Goal: Information Seeking & Learning: Find specific page/section

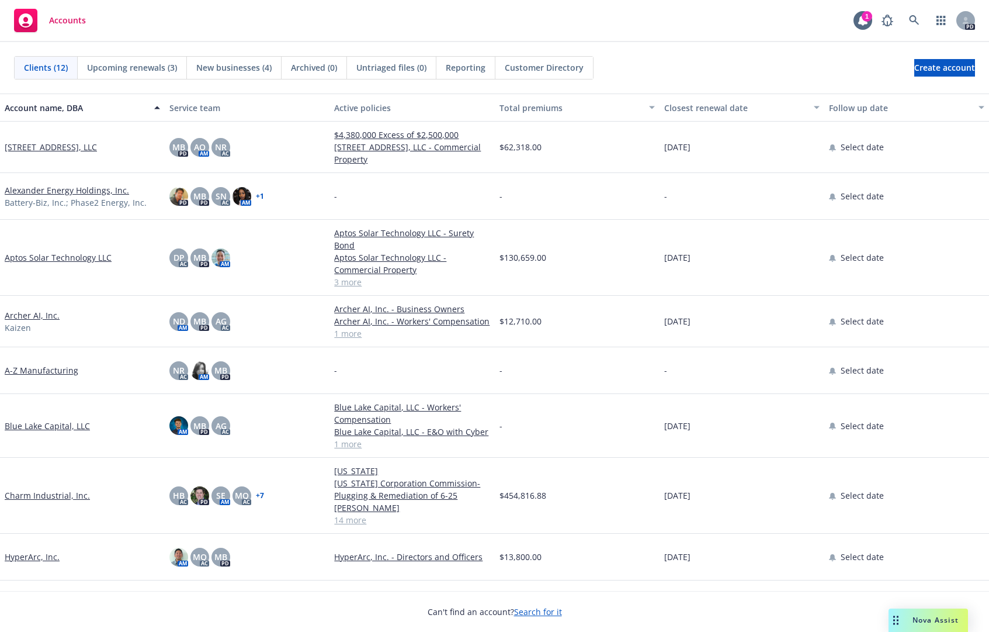
scroll to position [58, 0]
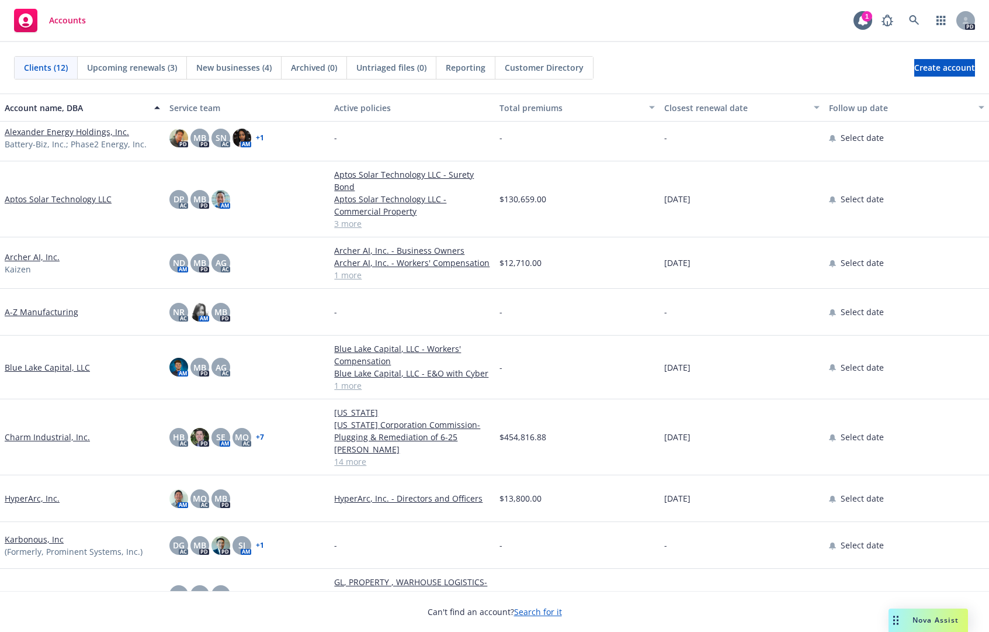
click at [54, 431] on link "Charm Industrial, Inc." at bounding box center [47, 437] width 85 height 12
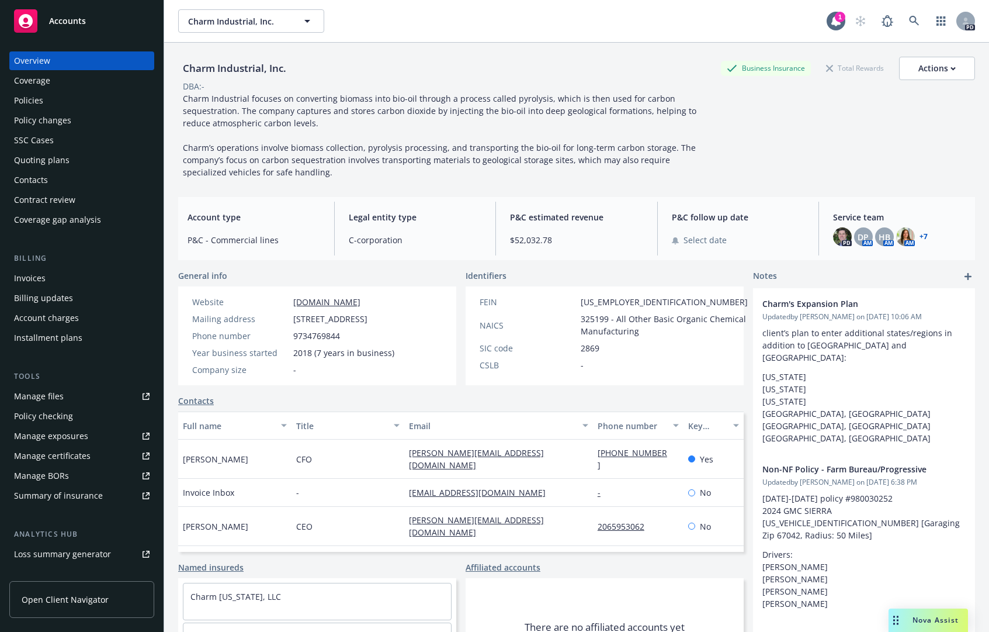
click at [35, 95] on div "Policies" at bounding box center [28, 100] width 29 height 19
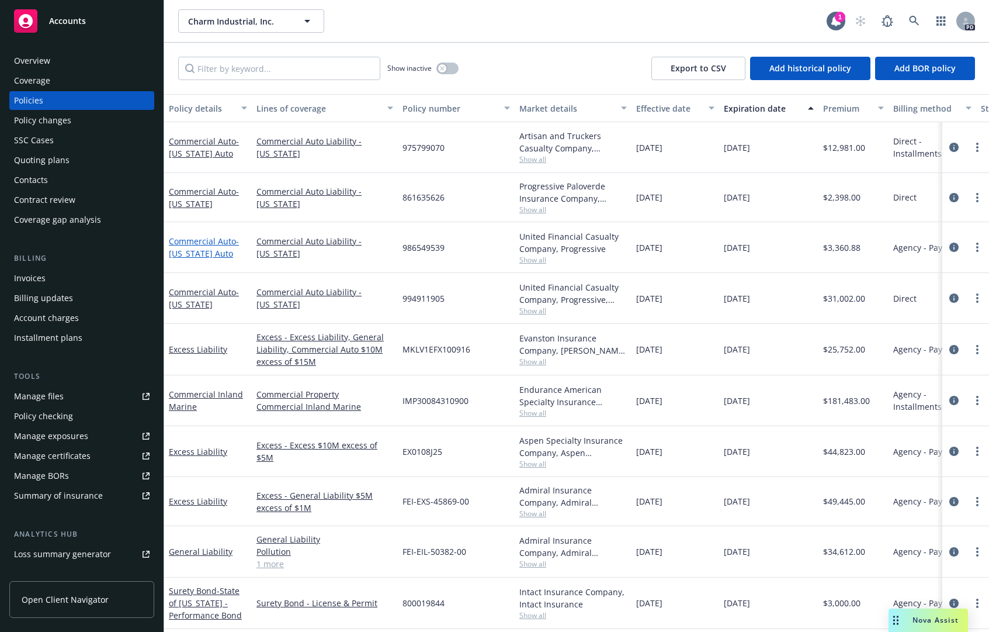
click at [220, 252] on span "- [US_STATE] Auto" at bounding box center [204, 246] width 70 height 23
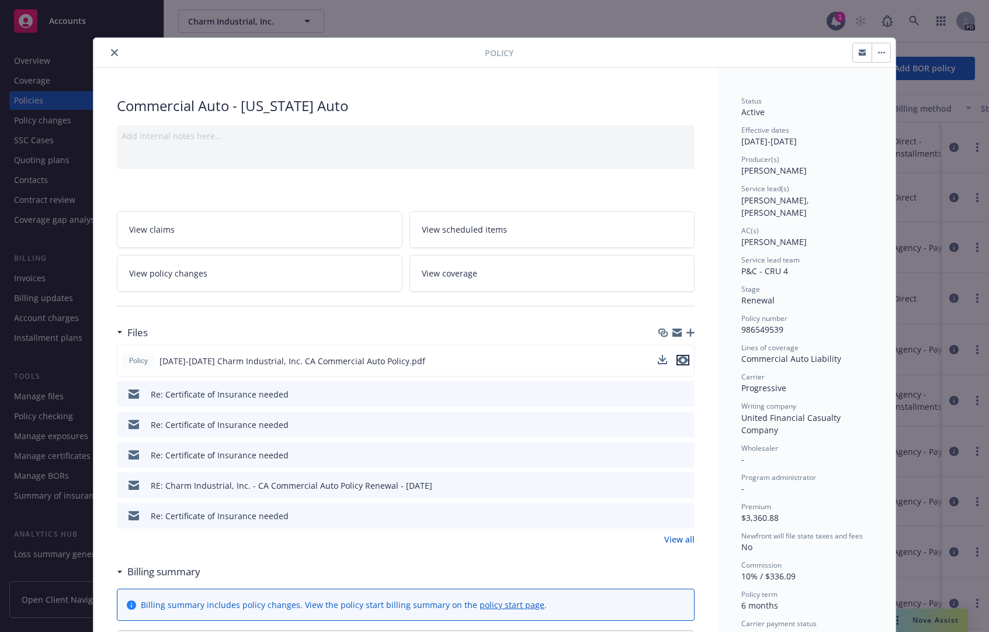
click at [681, 356] on icon "preview file" at bounding box center [683, 360] width 11 height 8
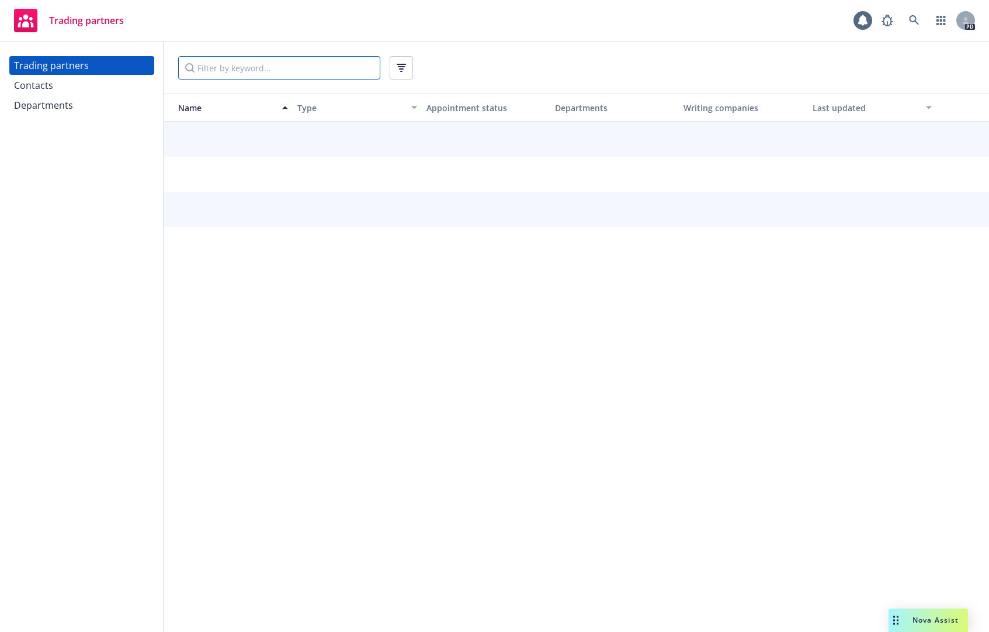
click at [251, 68] on input "Filter by keyword..." at bounding box center [279, 67] width 202 height 23
type input "progressive"
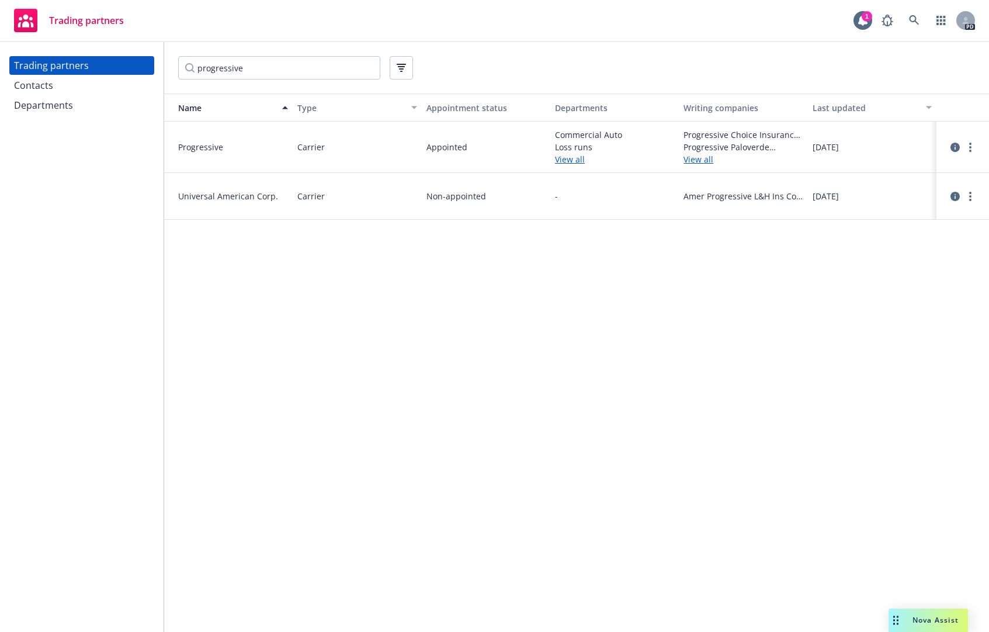
click at [696, 159] on link "View all" at bounding box center [742, 159] width 119 height 12
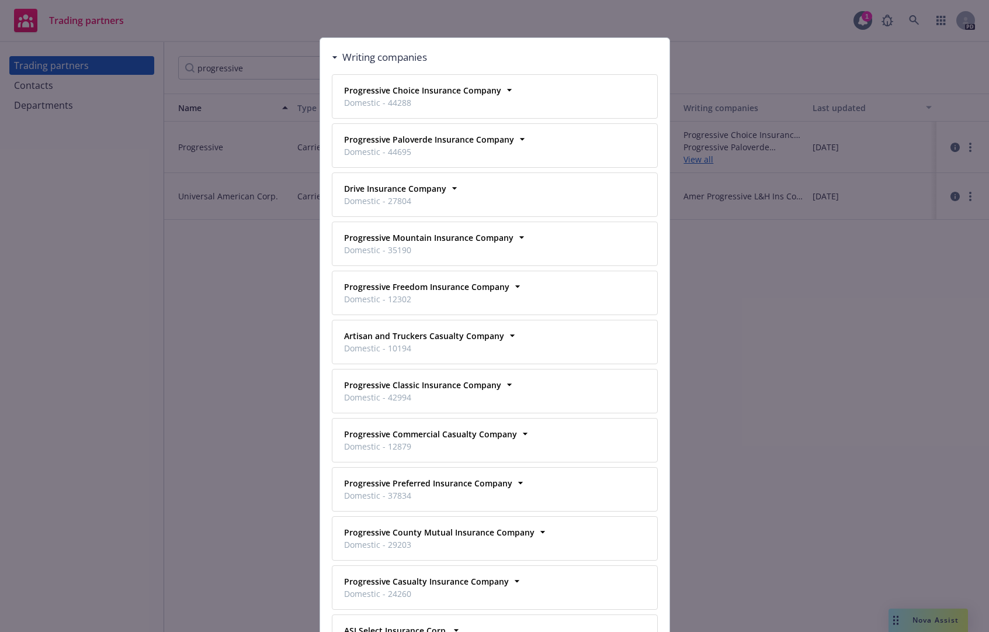
click at [332, 59] on div "Writing companies" at bounding box center [379, 57] width 95 height 15
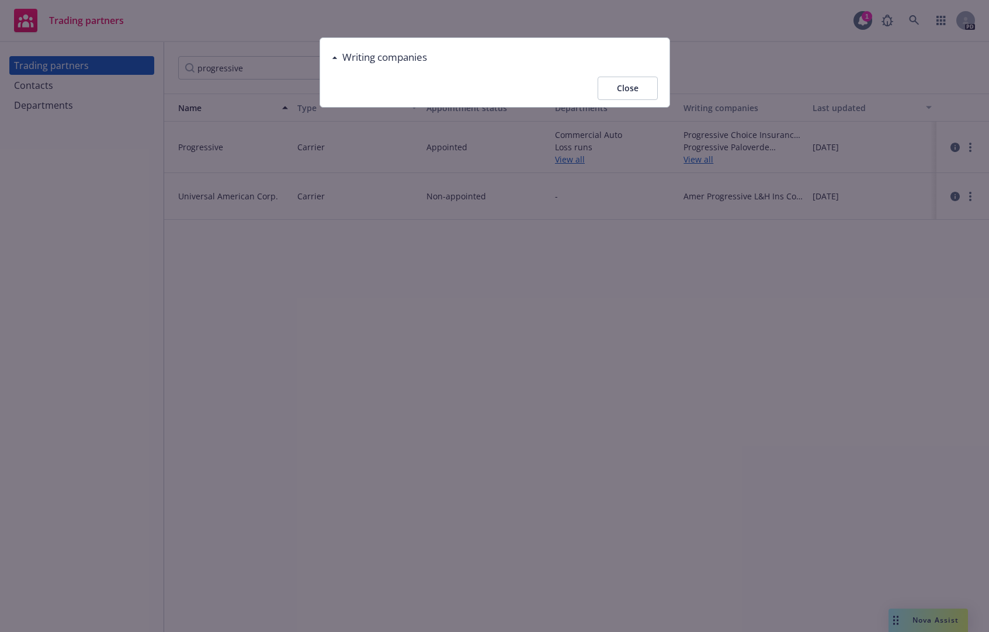
click at [647, 85] on button "Close" at bounding box center [628, 88] width 60 height 23
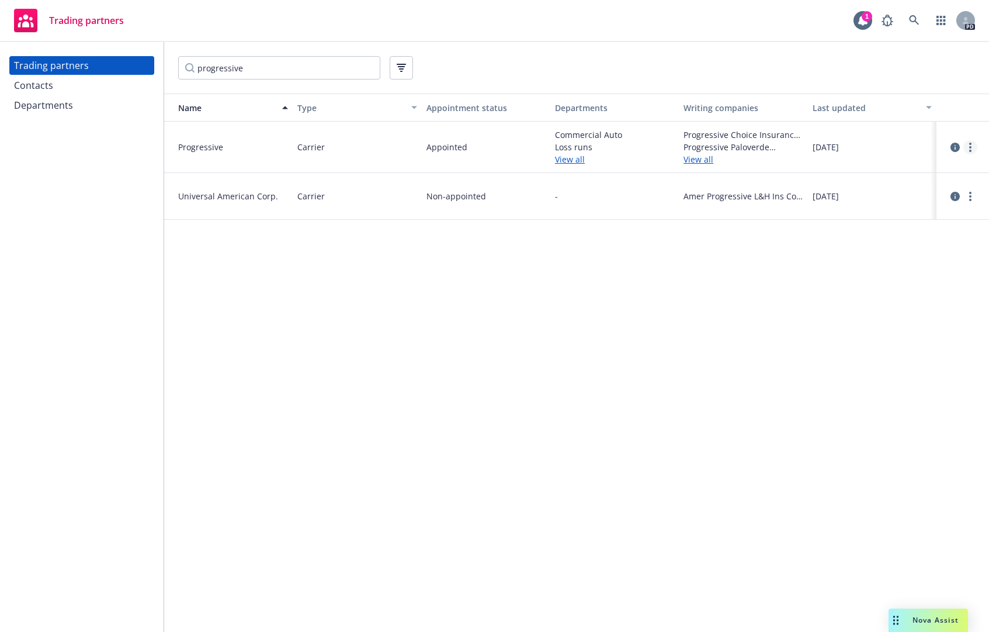
click at [970, 145] on icon "more" at bounding box center [970, 147] width 2 height 9
click at [891, 199] on link "View departments" at bounding box center [911, 194] width 130 height 23
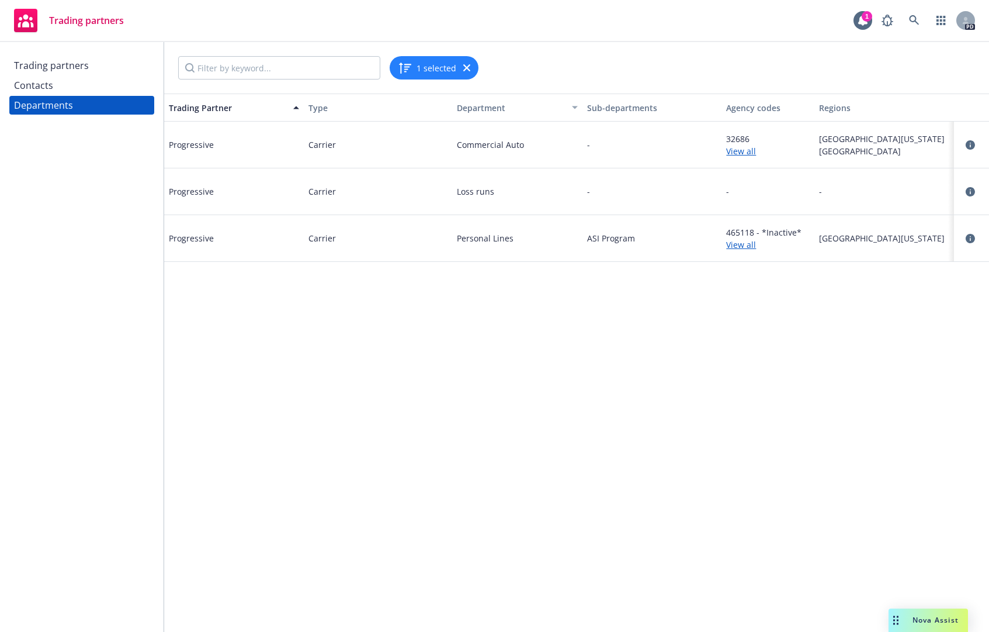
click at [737, 150] on link "View all" at bounding box center [768, 151] width 84 height 12
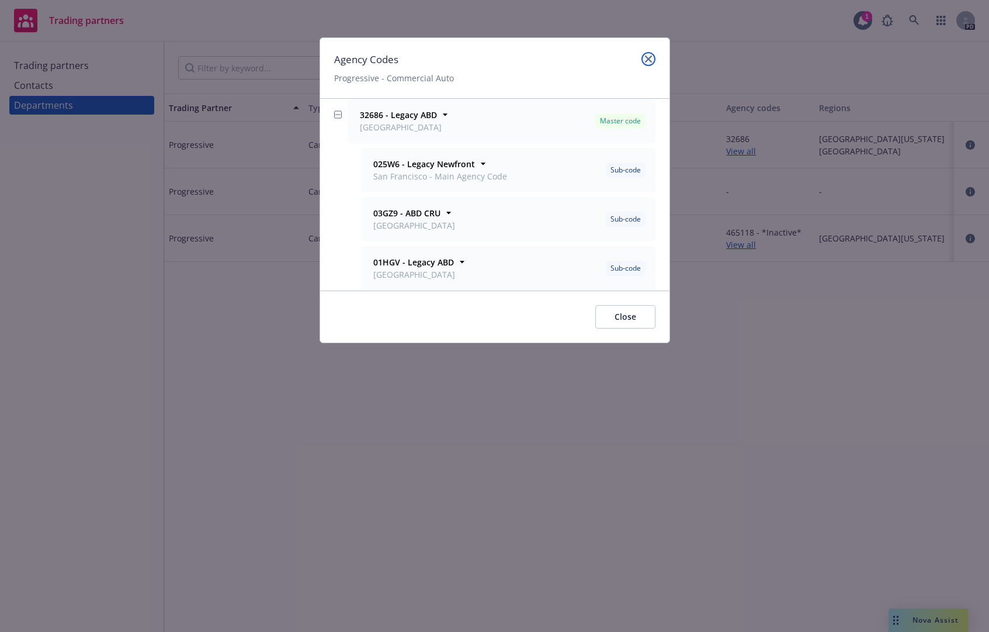
click at [654, 56] on link "close" at bounding box center [648, 59] width 14 height 14
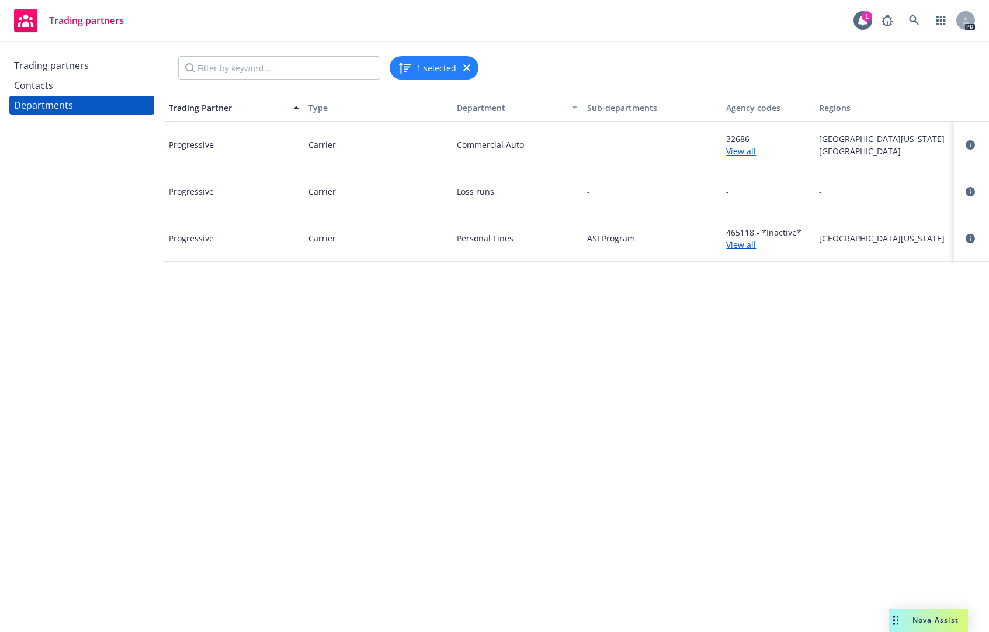
click at [747, 152] on link "View all" at bounding box center [768, 151] width 84 height 12
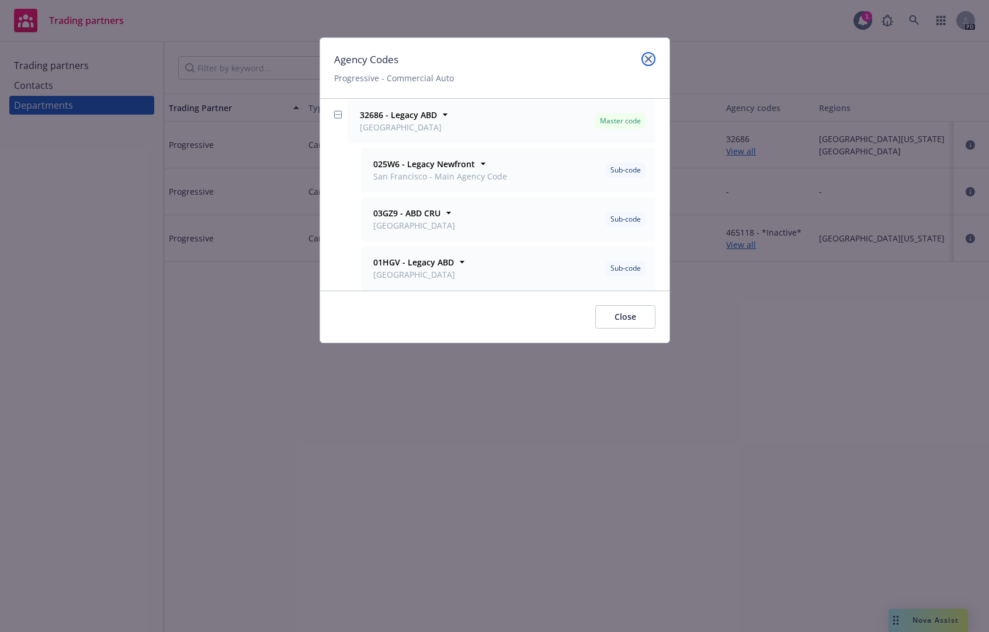
click at [646, 57] on icon "close" at bounding box center [648, 58] width 7 height 7
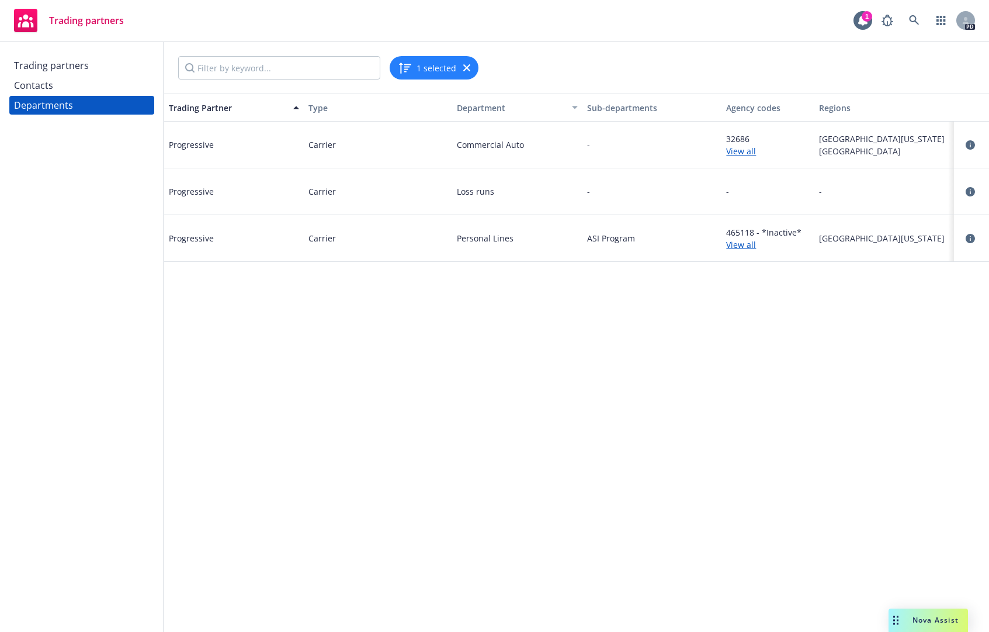
click at [40, 61] on div "Trading partners" at bounding box center [51, 65] width 75 height 19
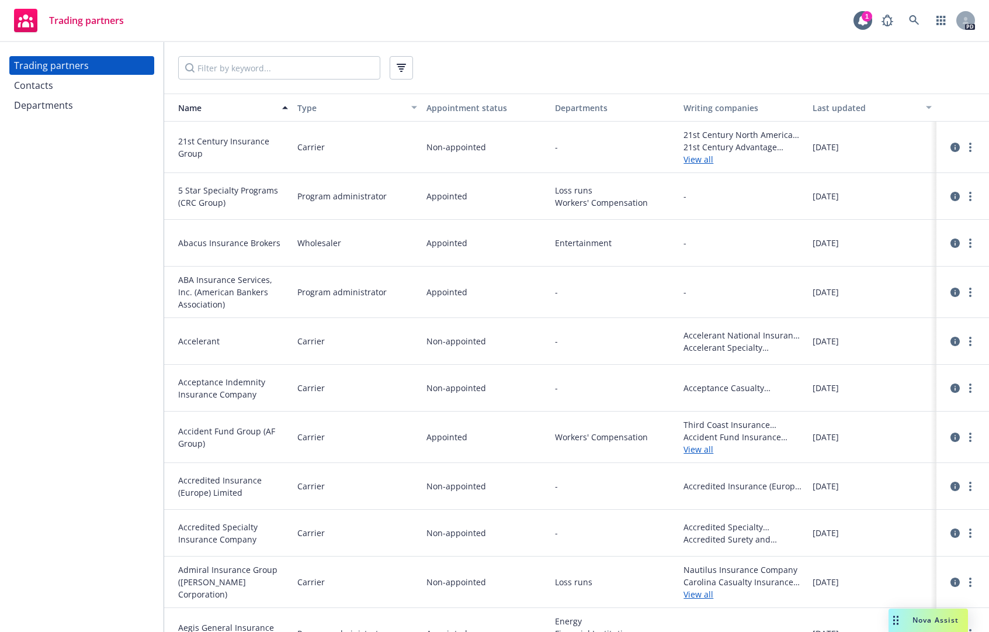
click at [335, 609] on div "Program administrator" at bounding box center [357, 633] width 129 height 51
